Goal: Navigation & Orientation: Find specific page/section

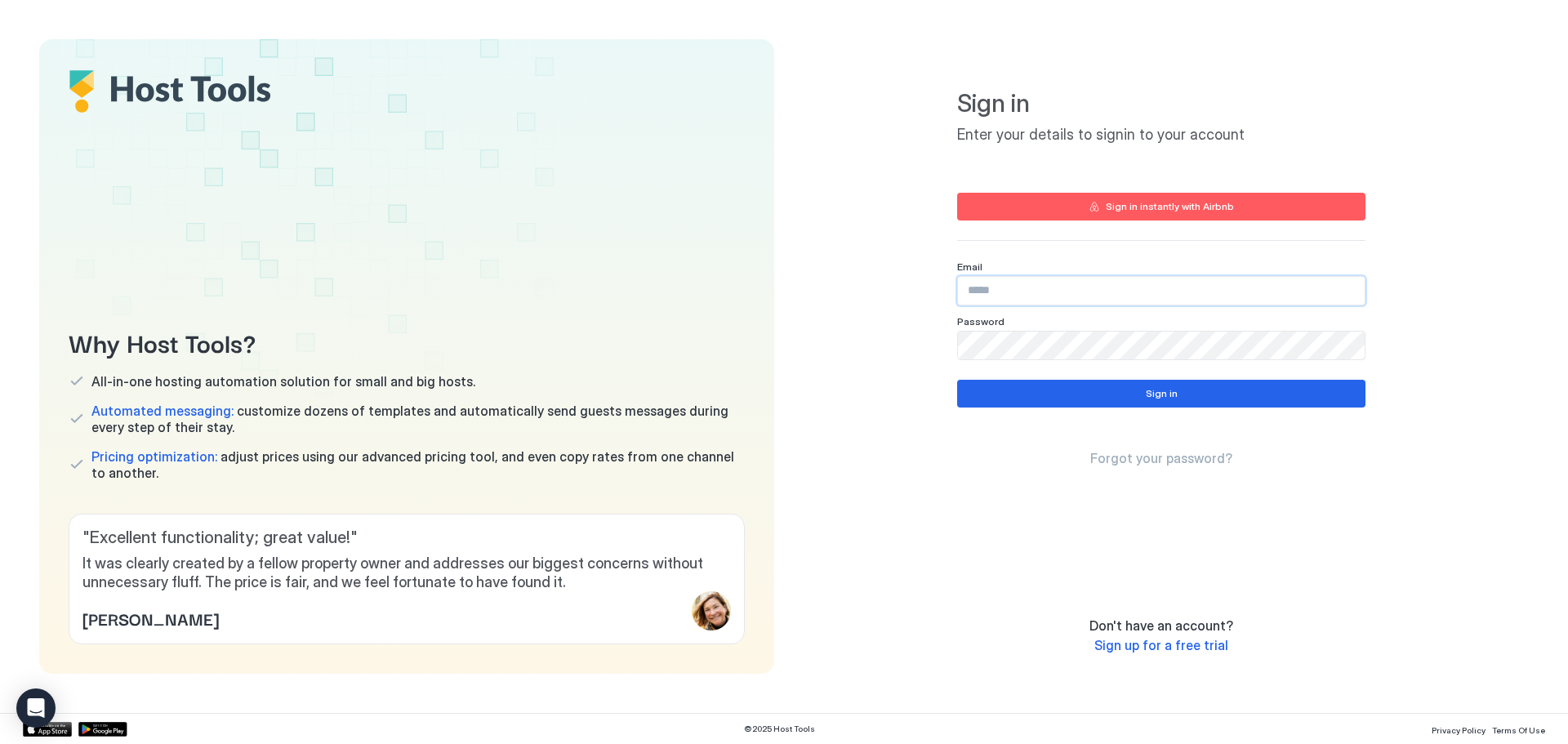
click at [1035, 287] on input "Input Field" at bounding box center [1161, 291] width 407 height 28
paste input "**********"
type input "**********"
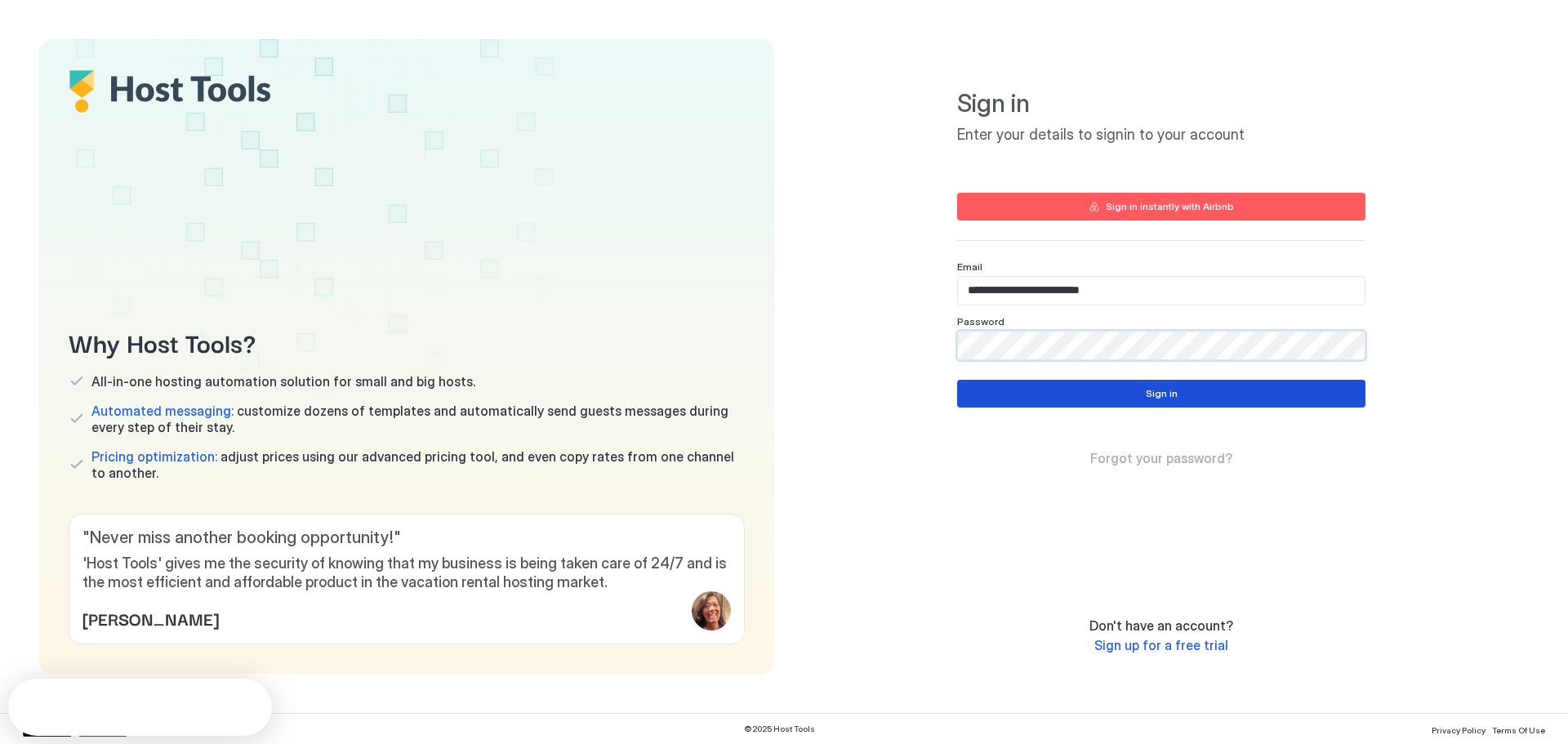
click at [1033, 393] on button "Sign in" at bounding box center [1161, 393] width 408 height 28
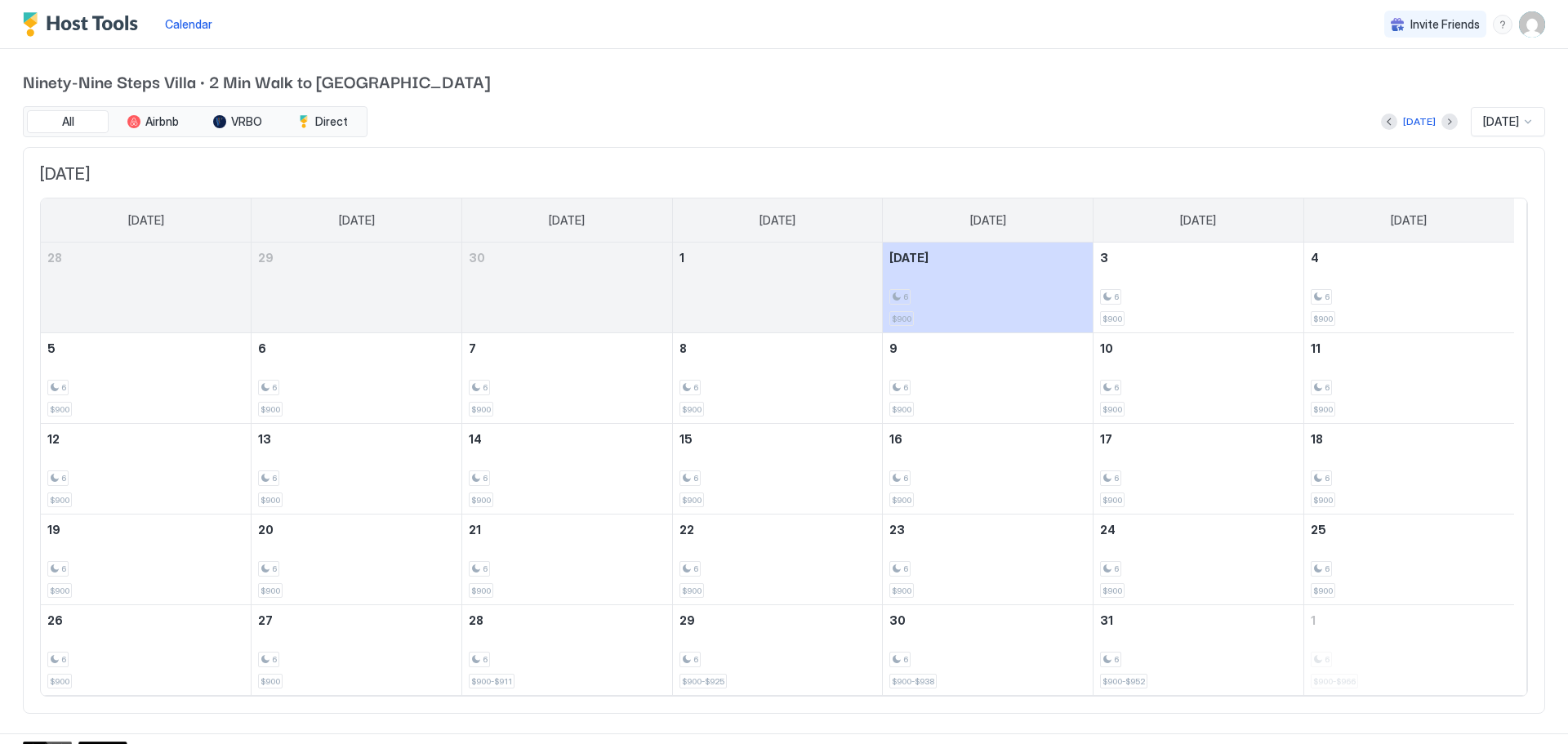
click at [1529, 26] on img "User profile" at bounding box center [1533, 25] width 26 height 26
click at [1432, 94] on div "Settings" at bounding box center [1428, 91] width 208 height 29
click at [182, 26] on span "Calendar" at bounding box center [189, 24] width 48 height 14
click at [97, 15] on img "Host Tools Logo" at bounding box center [84, 25] width 122 height 25
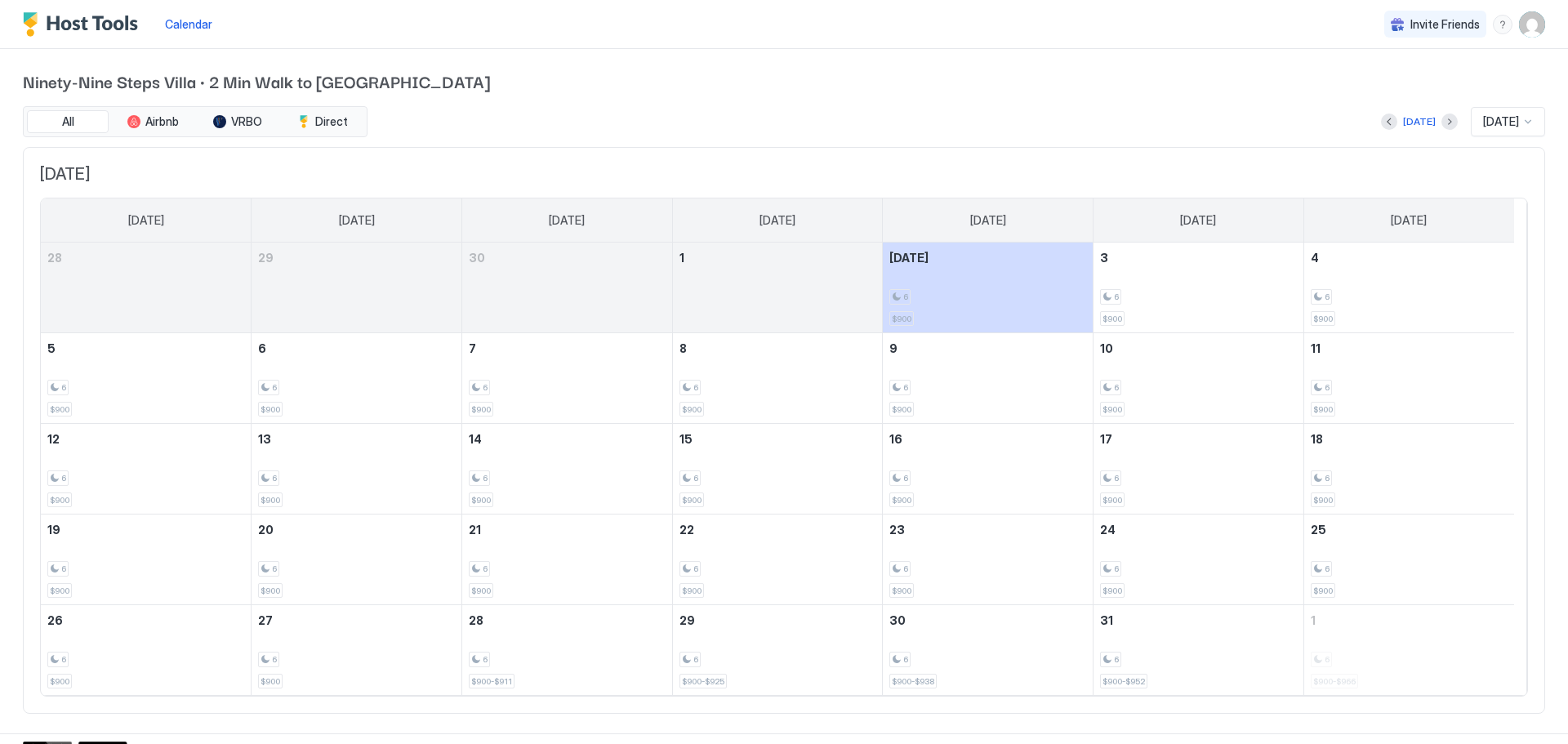
click at [1529, 14] on img "User profile" at bounding box center [1533, 25] width 26 height 26
click at [1404, 91] on div "Settings" at bounding box center [1428, 91] width 208 height 29
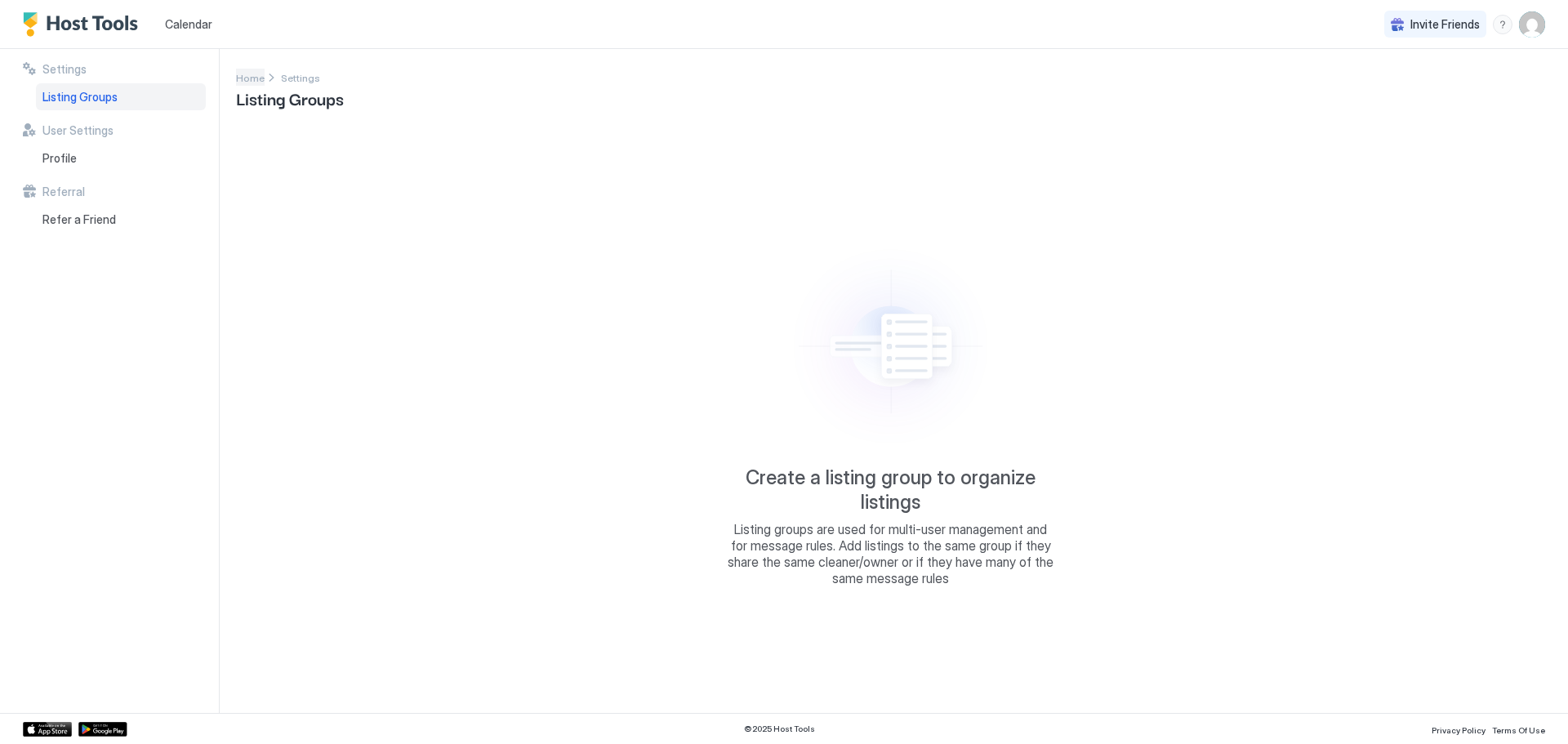
click at [249, 76] on span "Home" at bounding box center [250, 78] width 29 height 12
